Goal: Task Accomplishment & Management: Manage account settings

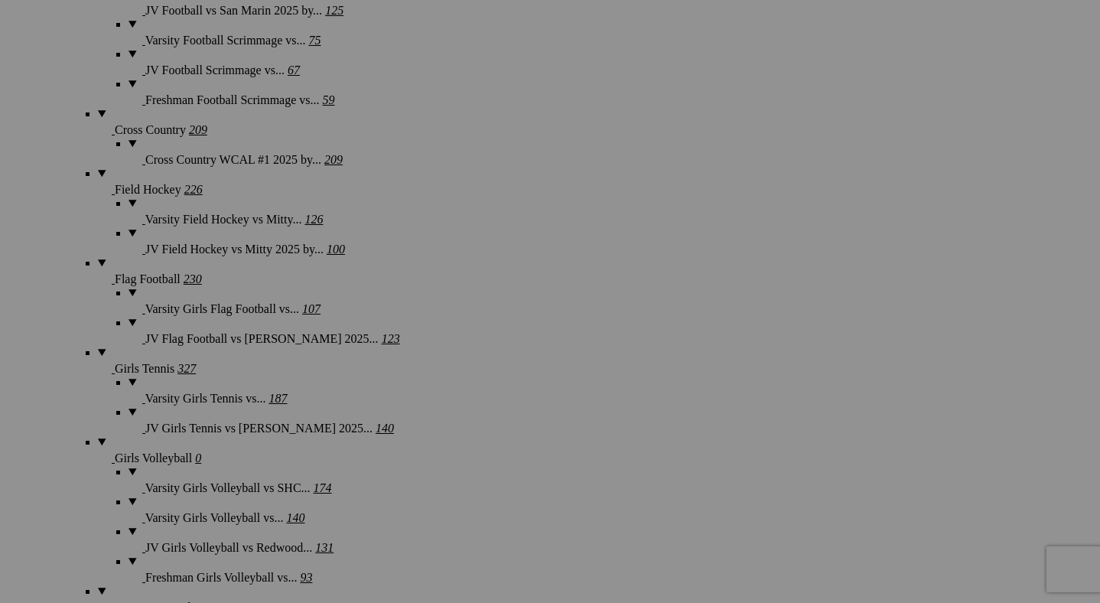
scroll to position [1544, 0]
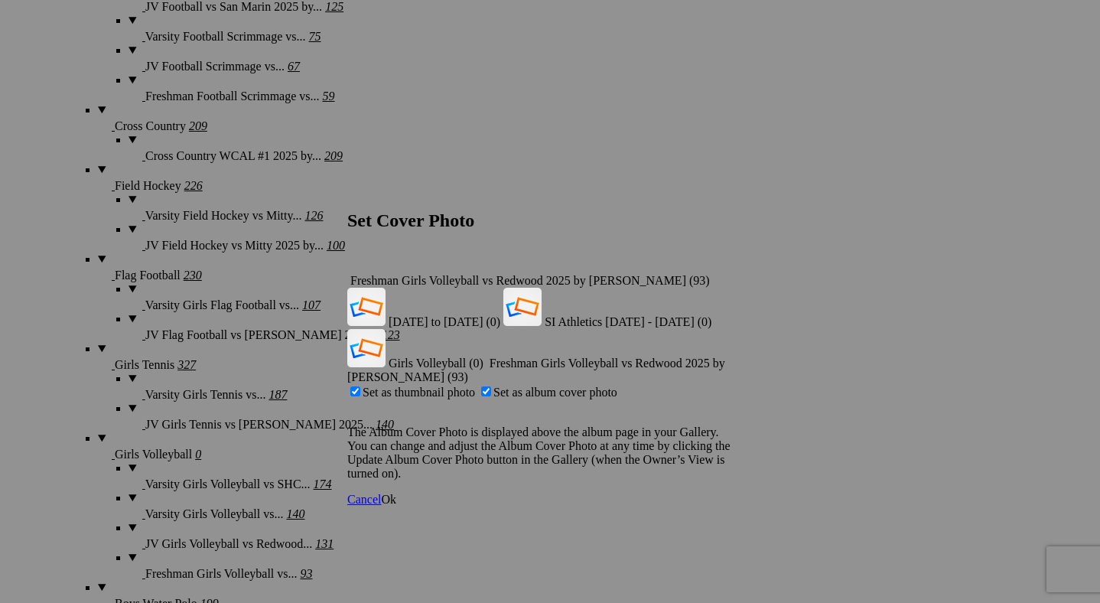
click at [396, 493] on span "Ok" at bounding box center [388, 499] width 15 height 13
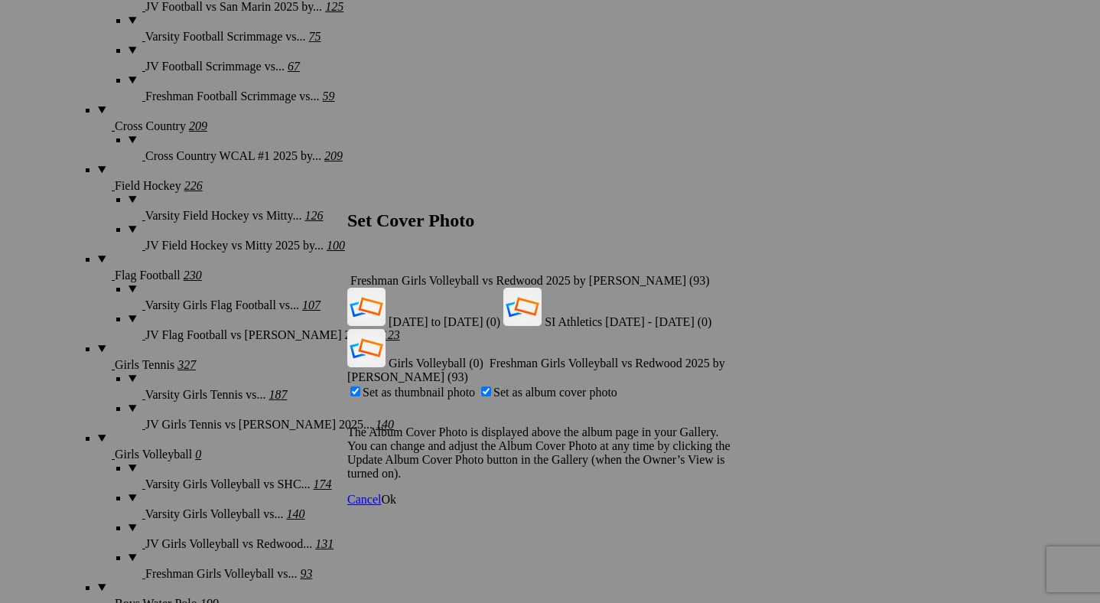
click at [396, 493] on span "Ok" at bounding box center [388, 499] width 15 height 13
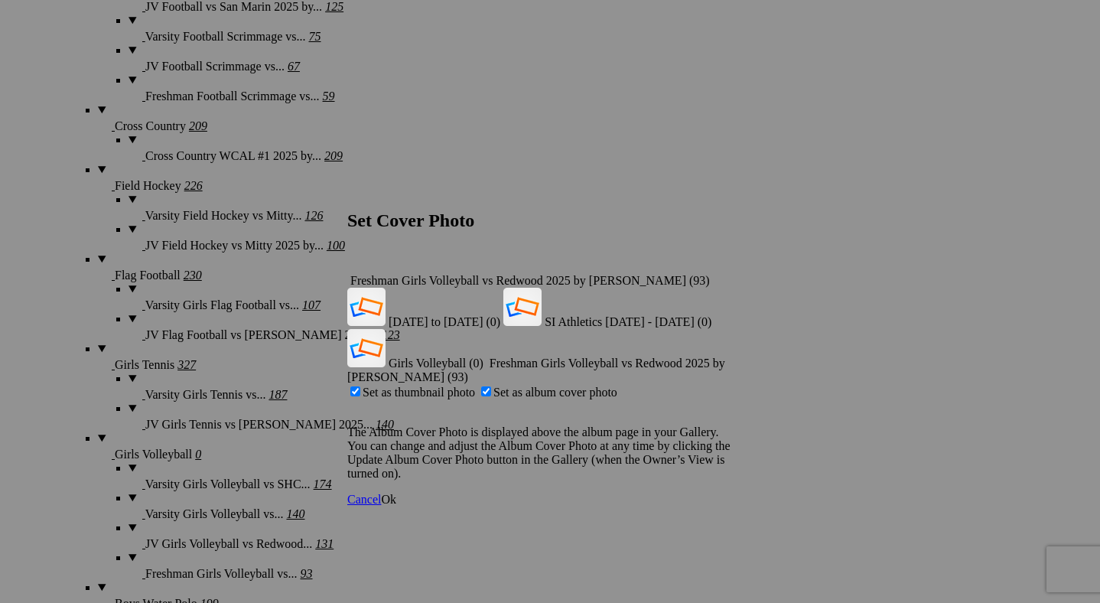
click at [396, 493] on span "Ok" at bounding box center [388, 499] width 15 height 13
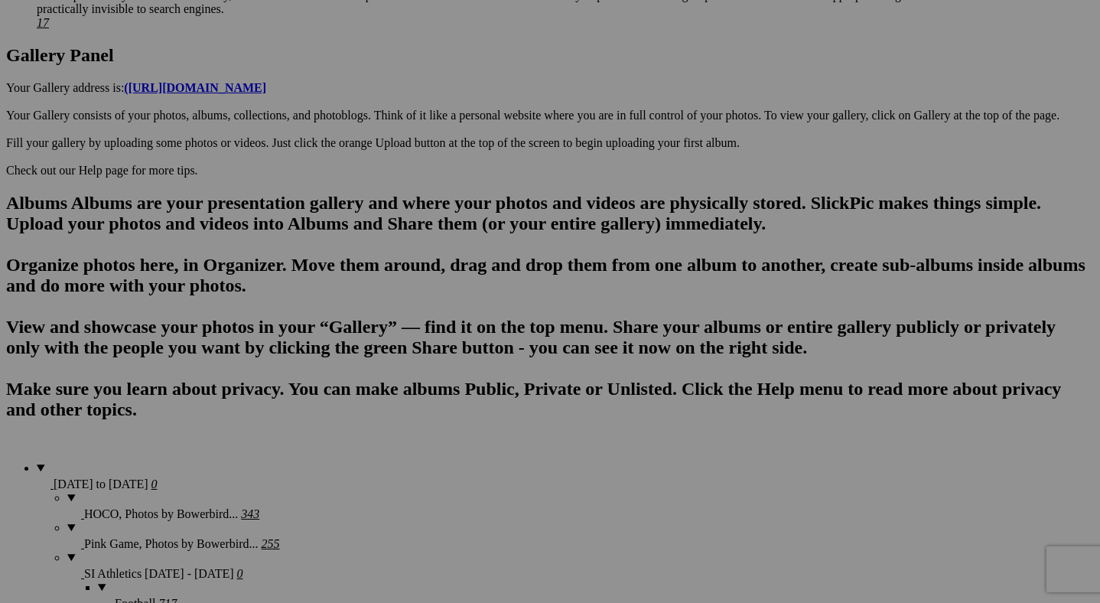
scroll to position [803, 0]
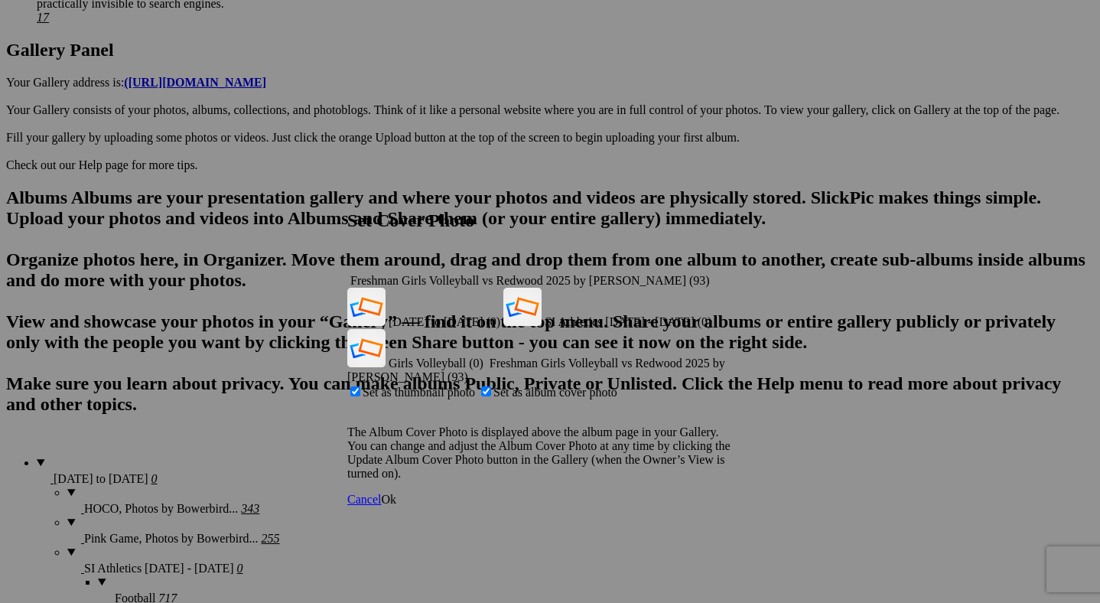
click at [396, 493] on span "Ok" at bounding box center [388, 499] width 15 height 13
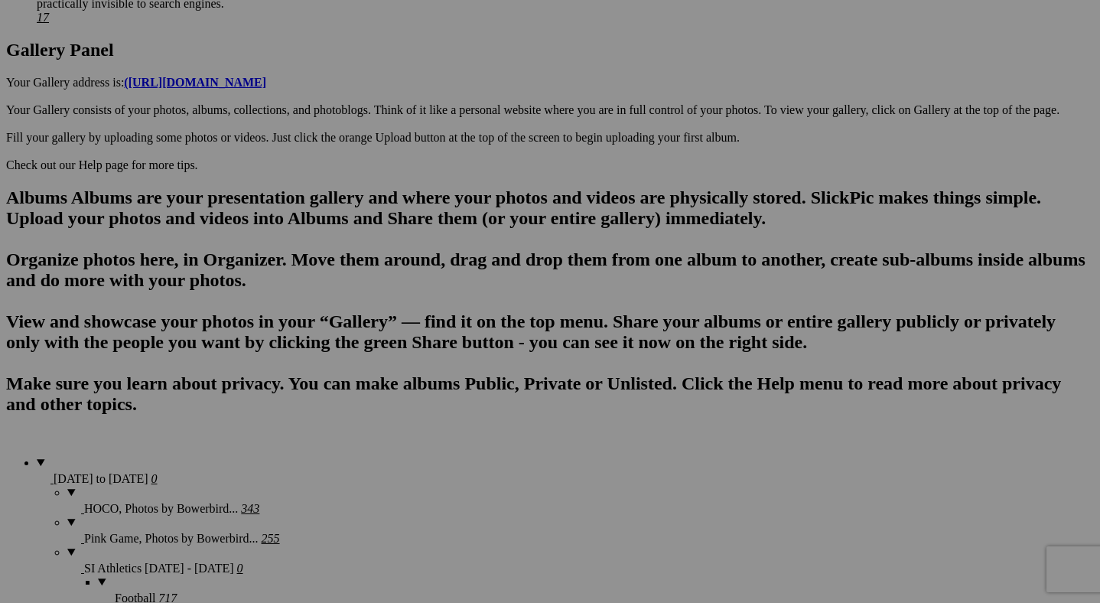
scroll to position [0, 0]
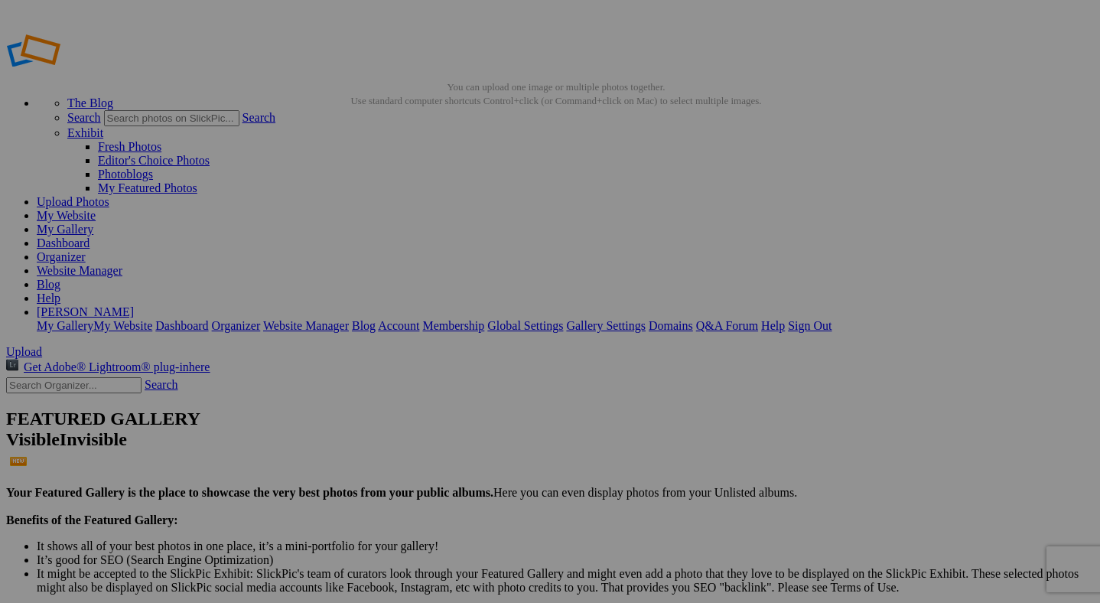
drag, startPoint x: 86, startPoint y: 204, endPoint x: 83, endPoint y: 246, distance: 42.3
drag, startPoint x: 90, startPoint y: 181, endPoint x: 88, endPoint y: 220, distance: 39.1
